Goal: Information Seeking & Learning: Learn about a topic

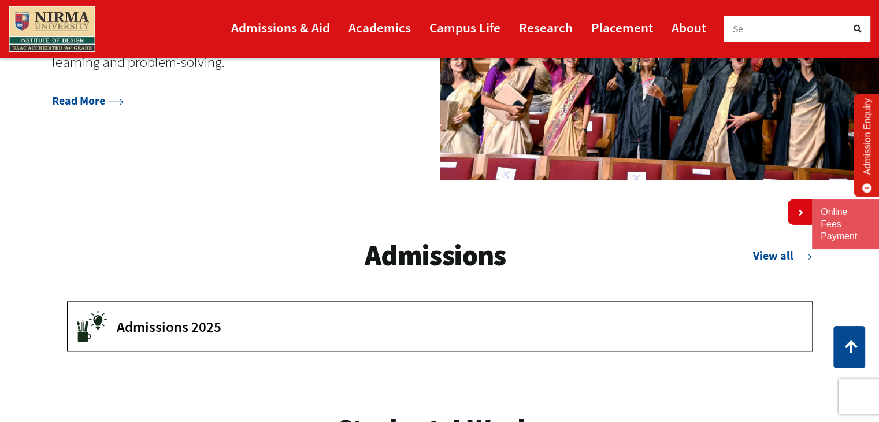
scroll to position [1506, 0]
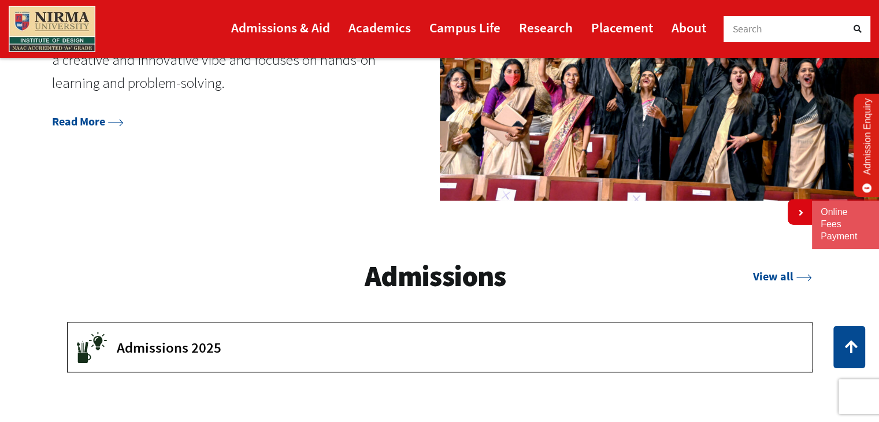
click at [159, 343] on span "Admissions 2025" at bounding box center [456, 346] width 678 height 17
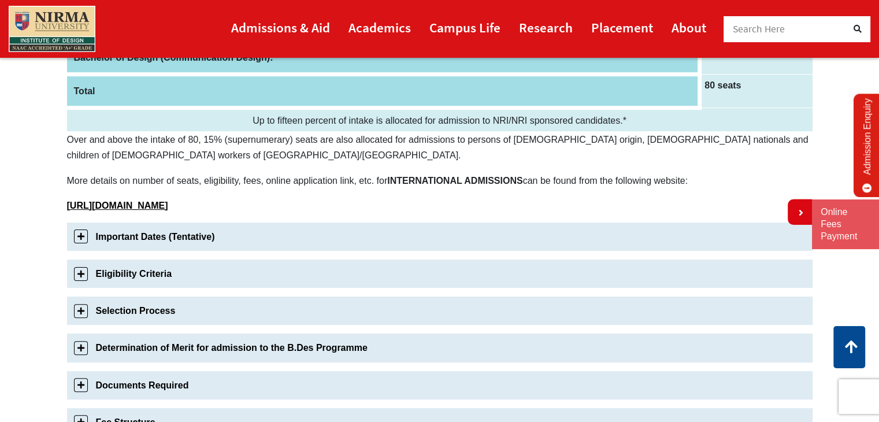
scroll to position [254, 0]
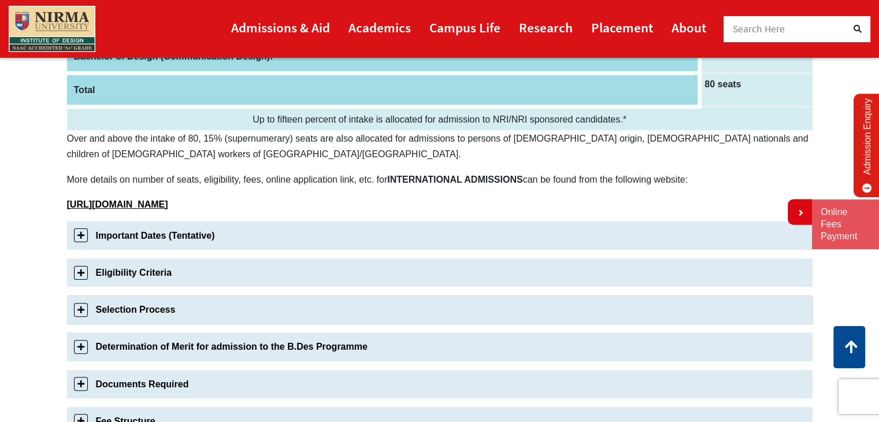
click at [470, 314] on link "Selection Process" at bounding box center [439, 309] width 745 height 28
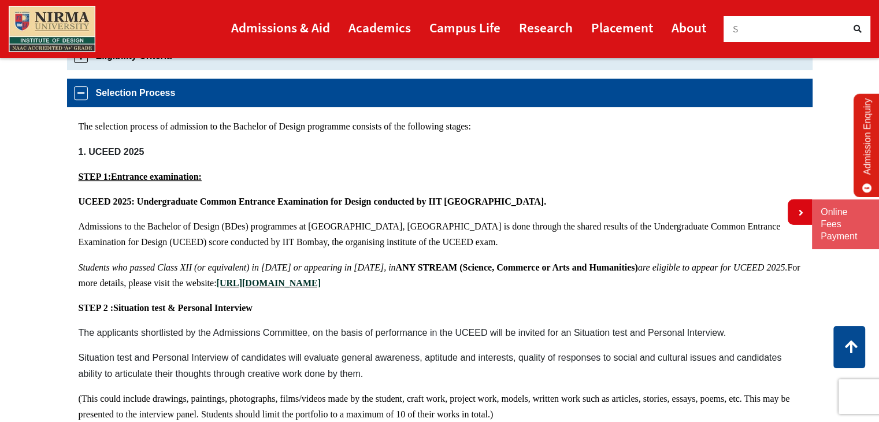
scroll to position [478, 0]
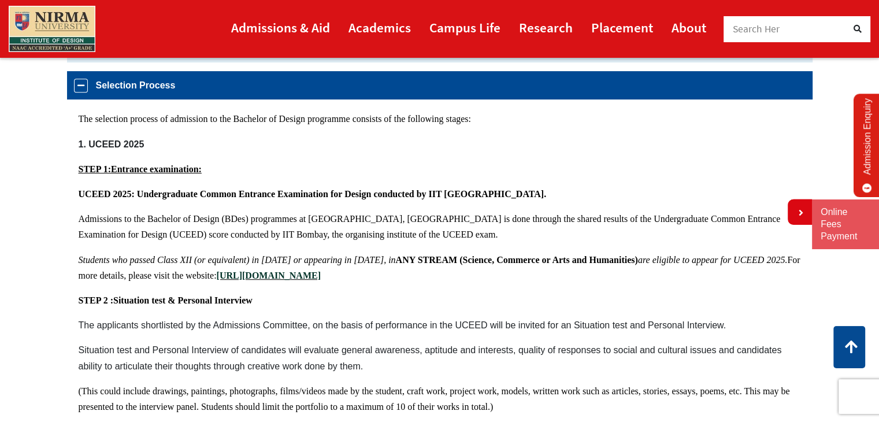
drag, startPoint x: 31, startPoint y: 290, endPoint x: 57, endPoint y: 135, distance: 157.0
click at [57, 135] on section "Bachelor of Design Admissions 2025 Admissions 2025(Application is now closed) A…" at bounding box center [439, 314] width 879 height 1367
click at [72, 89] on link "Selection Process" at bounding box center [439, 85] width 745 height 28
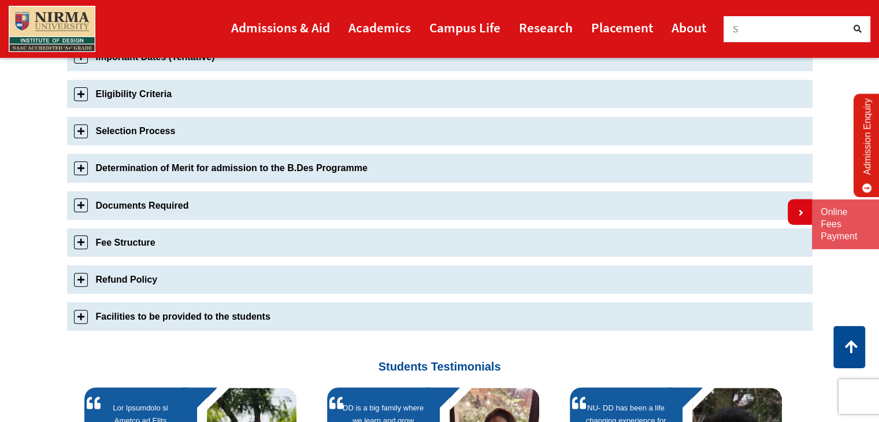
scroll to position [407, 0]
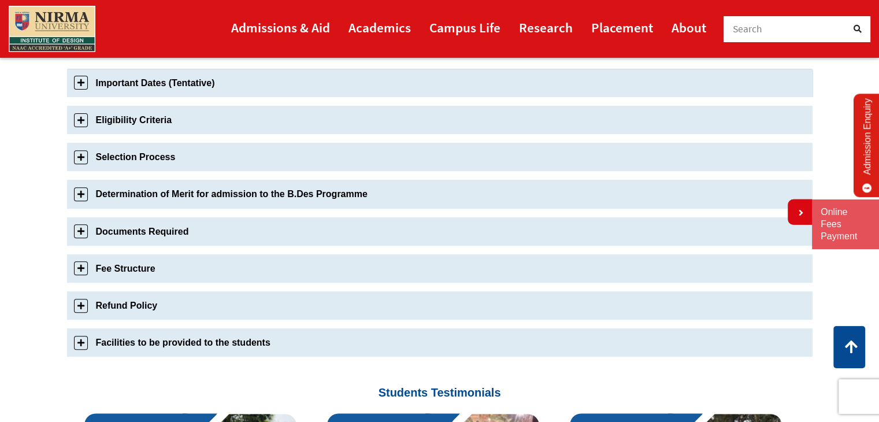
click at [81, 83] on link "Important Dates (Tentative)" at bounding box center [439, 83] width 745 height 28
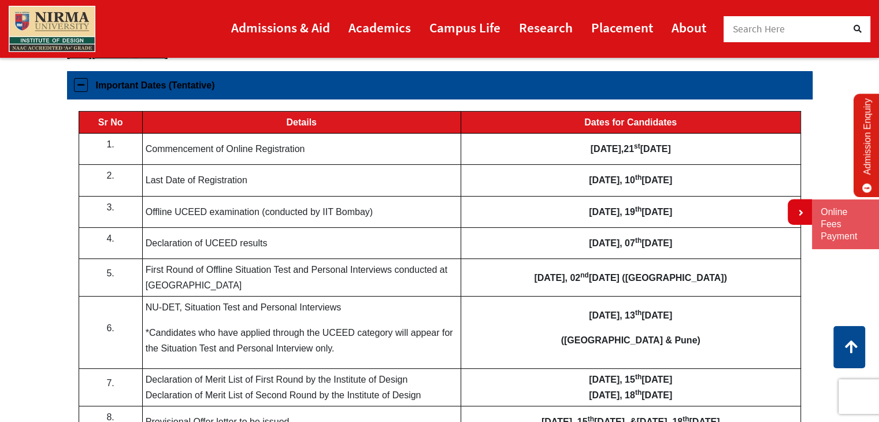
click at [81, 83] on link "Important Dates (Tentative)" at bounding box center [439, 85] width 745 height 28
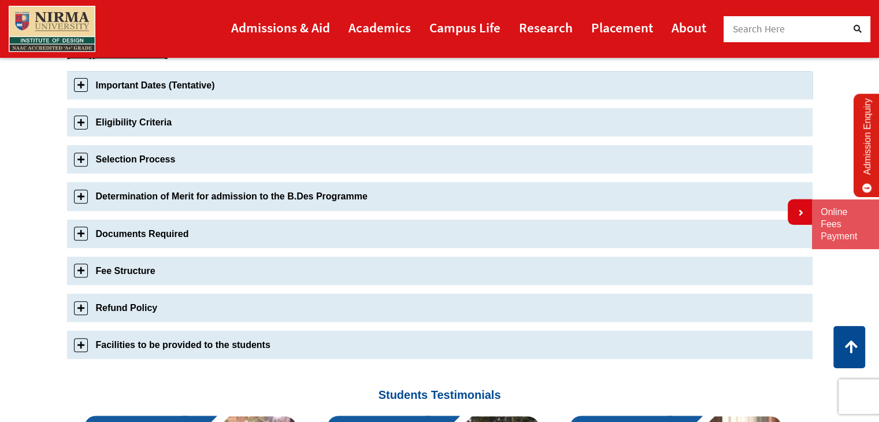
click at [81, 83] on link "Important Dates (Tentative)" at bounding box center [439, 85] width 745 height 28
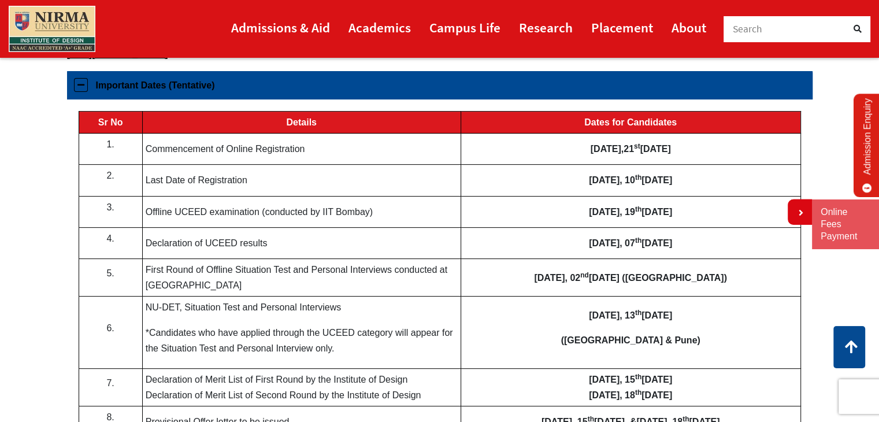
click at [77, 87] on link "Important Dates (Tentative)" at bounding box center [439, 85] width 745 height 28
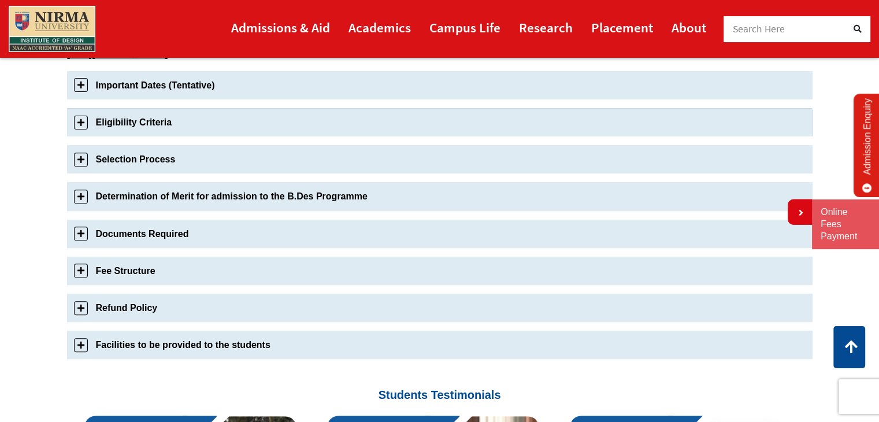
click at [79, 123] on link "Eligibility Criteria" at bounding box center [439, 122] width 745 height 28
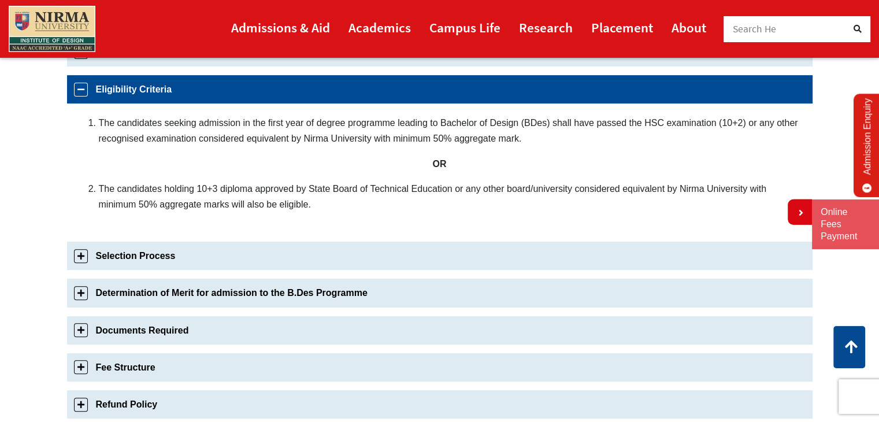
scroll to position [441, 0]
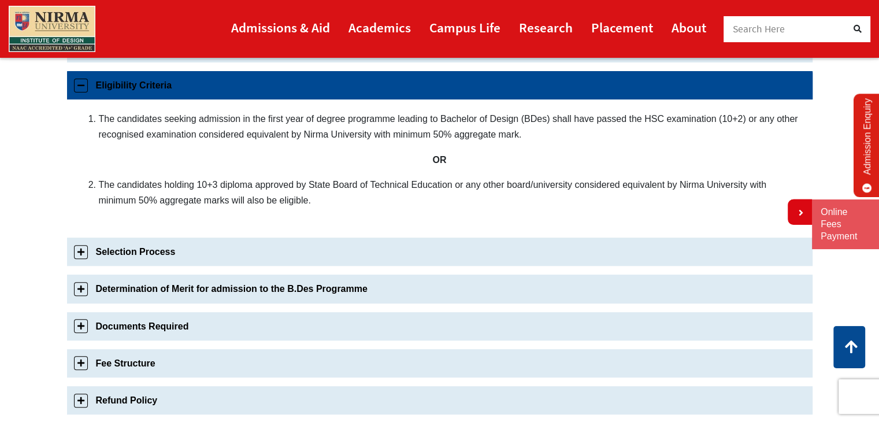
click at [72, 81] on link "Eligibility Criteria" at bounding box center [439, 85] width 745 height 28
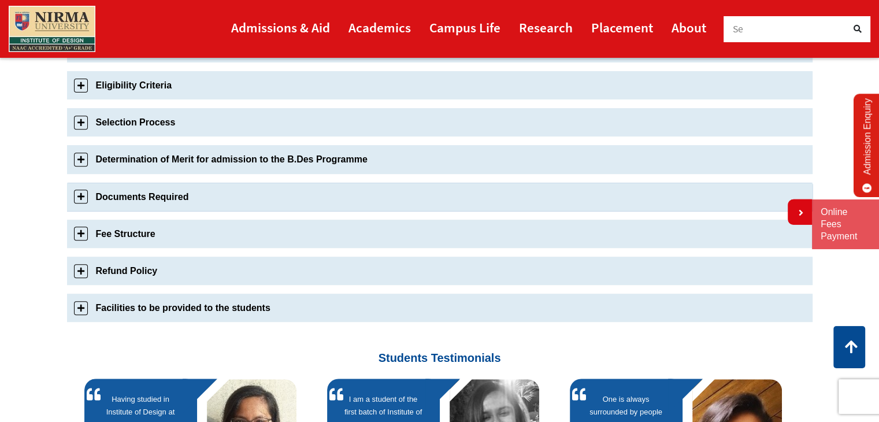
click at [77, 192] on link "Documents Required" at bounding box center [439, 197] width 745 height 28
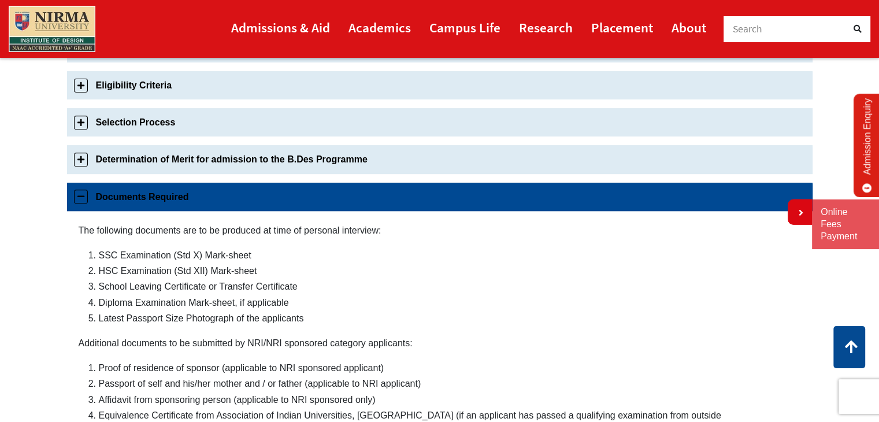
click at [77, 192] on link "Documents Required" at bounding box center [439, 197] width 745 height 28
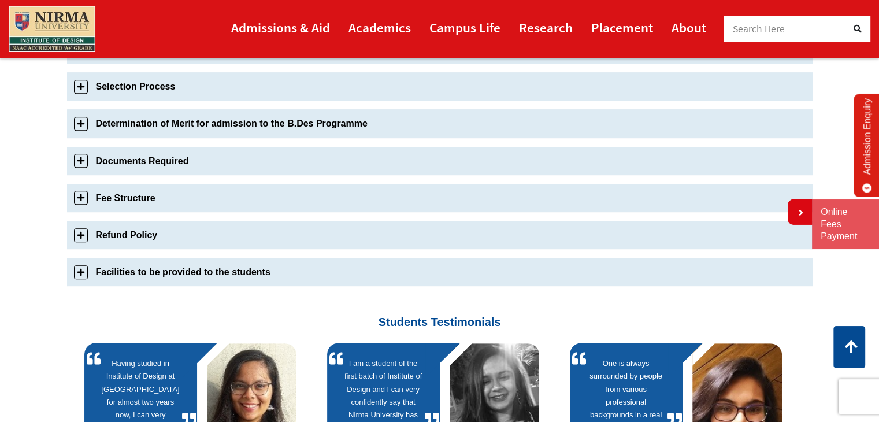
scroll to position [552, 0]
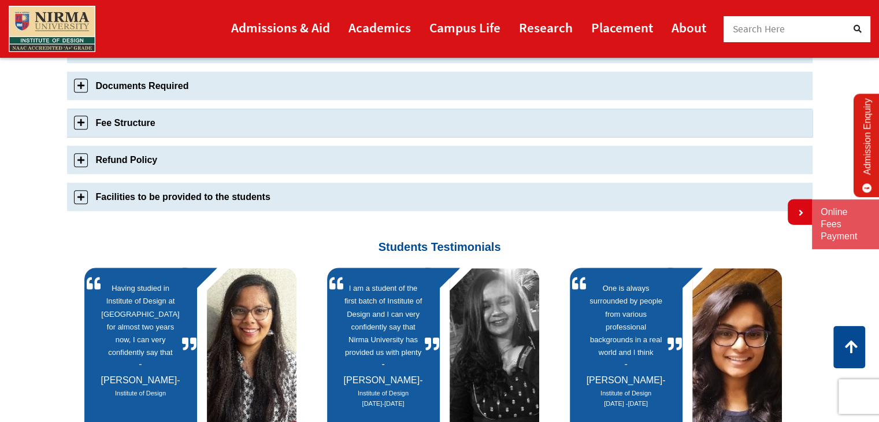
click at [77, 125] on link "Fee Structure" at bounding box center [439, 123] width 745 height 28
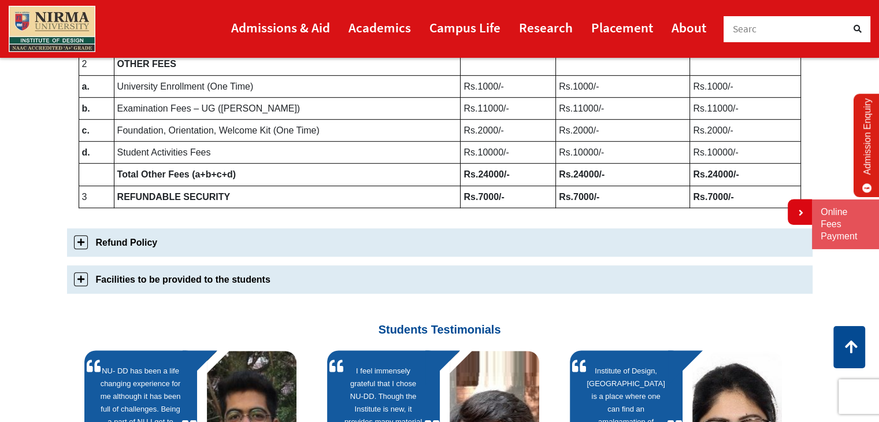
scroll to position [693, 0]
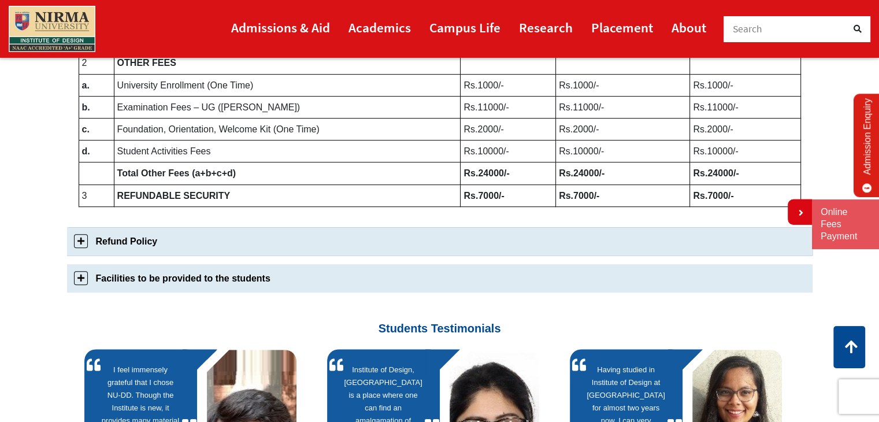
click at [84, 239] on link "Refund Policy" at bounding box center [439, 241] width 745 height 28
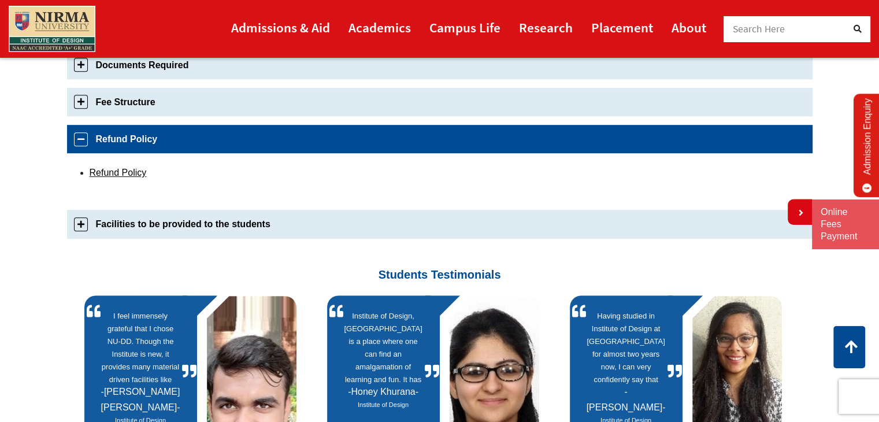
scroll to position [627, 0]
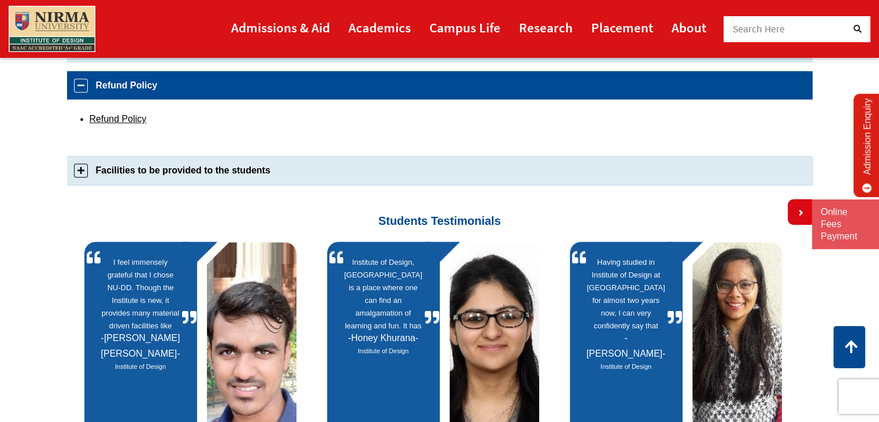
click at [79, 174] on link "Facilities to be provided to the students" at bounding box center [439, 170] width 745 height 28
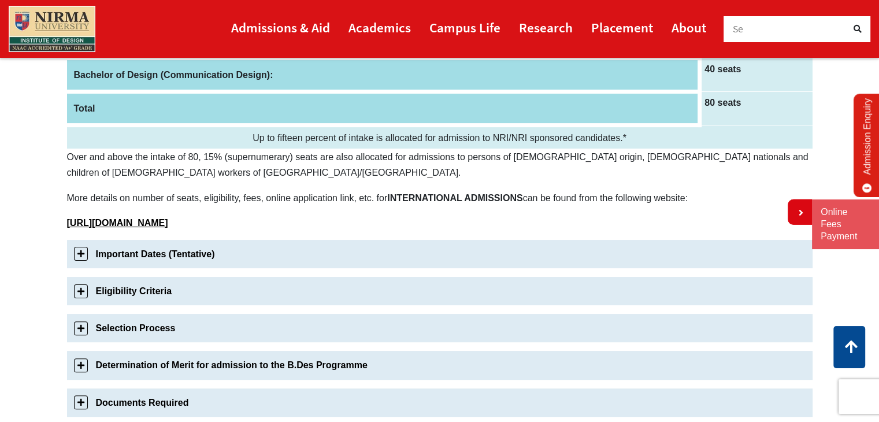
scroll to position [0, 0]
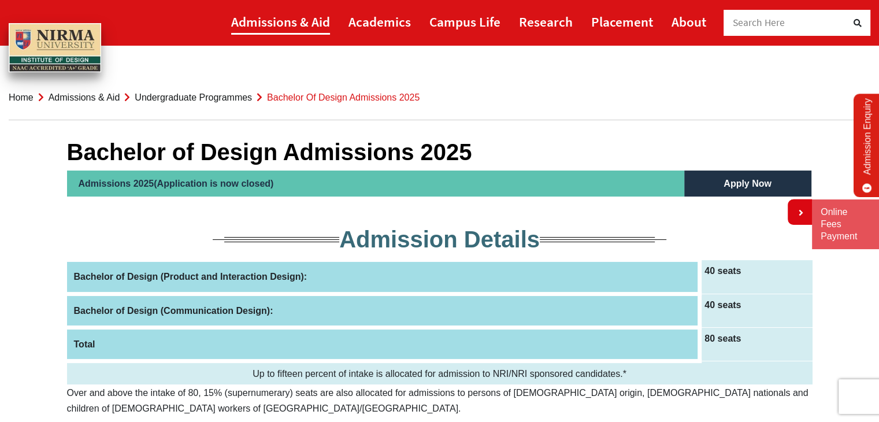
click at [298, 29] on link "Admissions & Aid" at bounding box center [280, 22] width 99 height 26
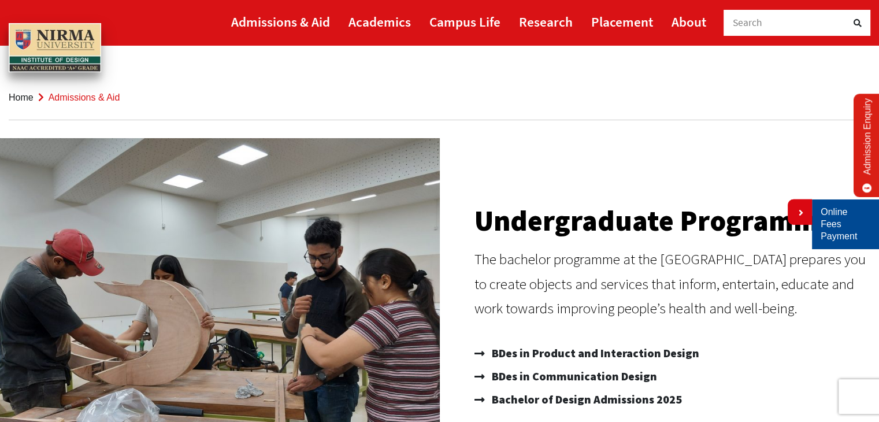
click at [830, 226] on link "Online Fees Payment" at bounding box center [845, 224] width 50 height 36
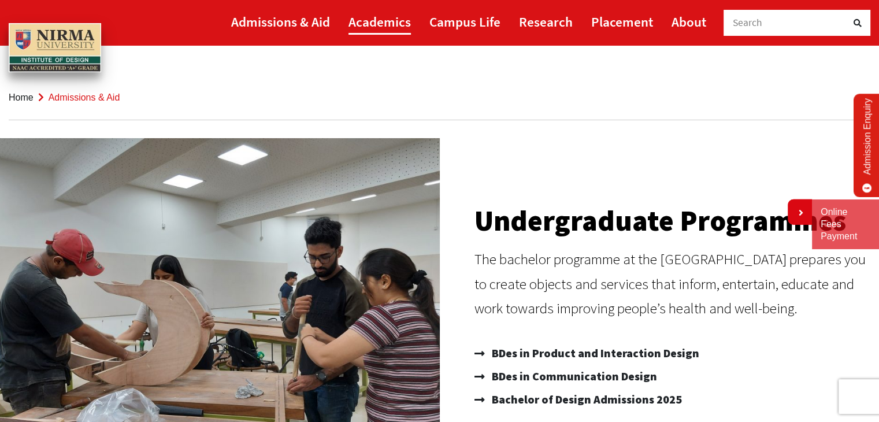
click at [365, 28] on link "Academics" at bounding box center [379, 22] width 62 height 26
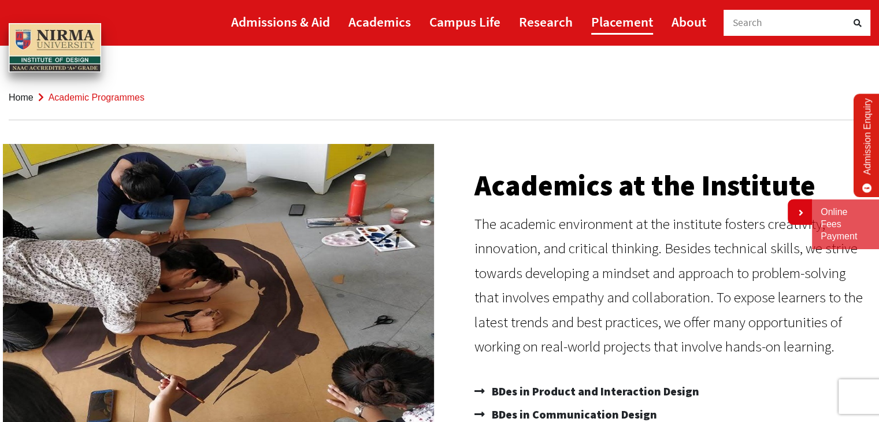
click at [608, 26] on link "Placement" at bounding box center [622, 22] width 62 height 26
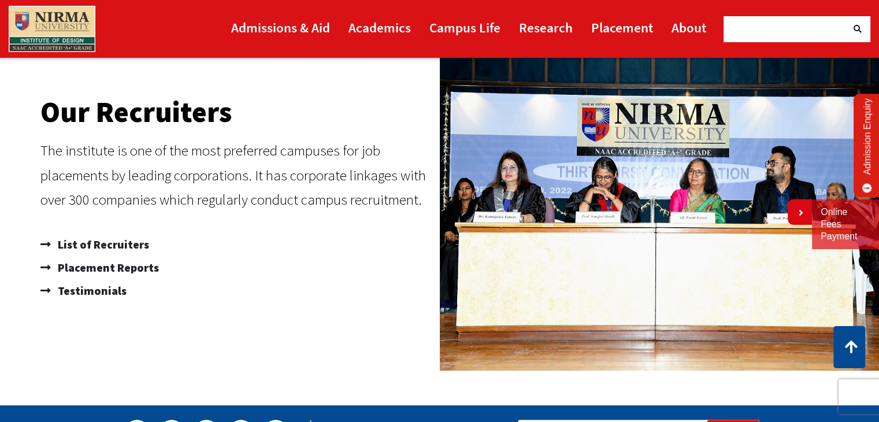
scroll to position [690, 0]
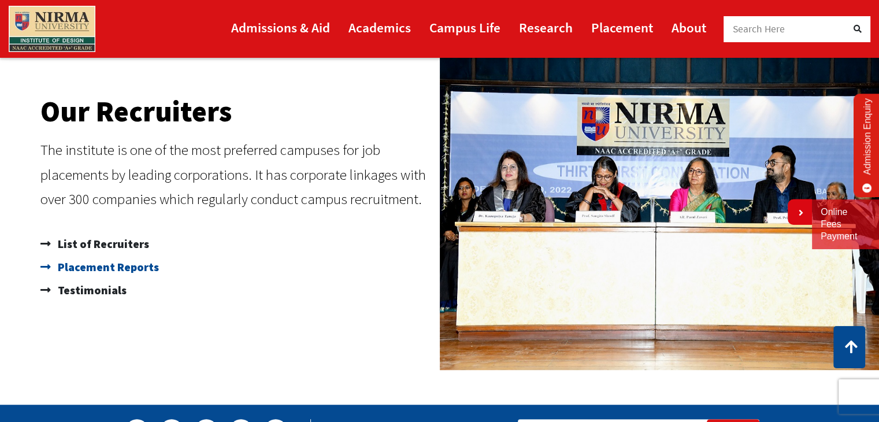
click at [134, 263] on span "Placement Reports" at bounding box center [107, 266] width 104 height 23
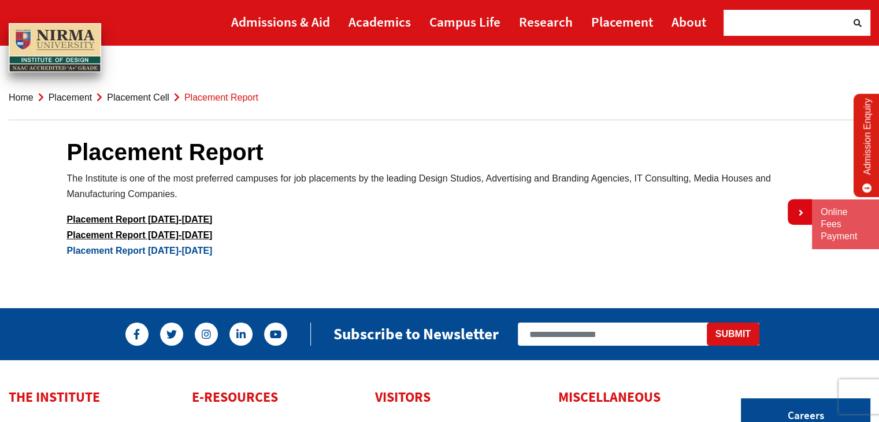
click at [176, 252] on link "Placement Report [DATE]-[DATE]" at bounding box center [140, 250] width 146 height 10
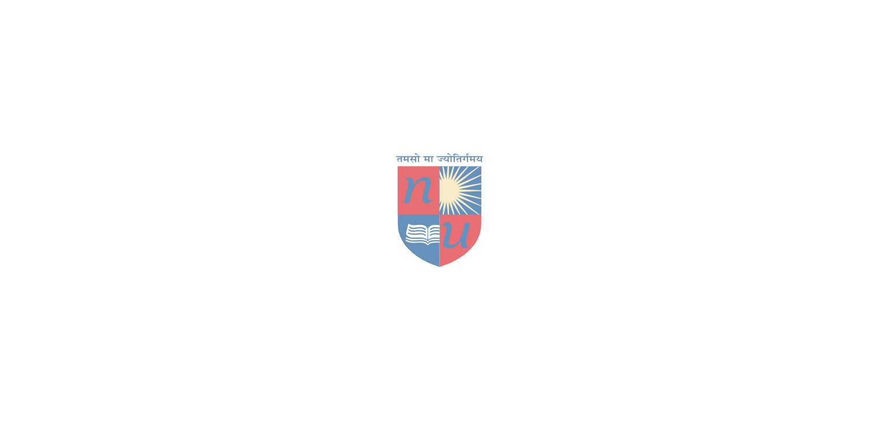
scroll to position [1506, 0]
